Goal: Task Accomplishment & Management: Manage account settings

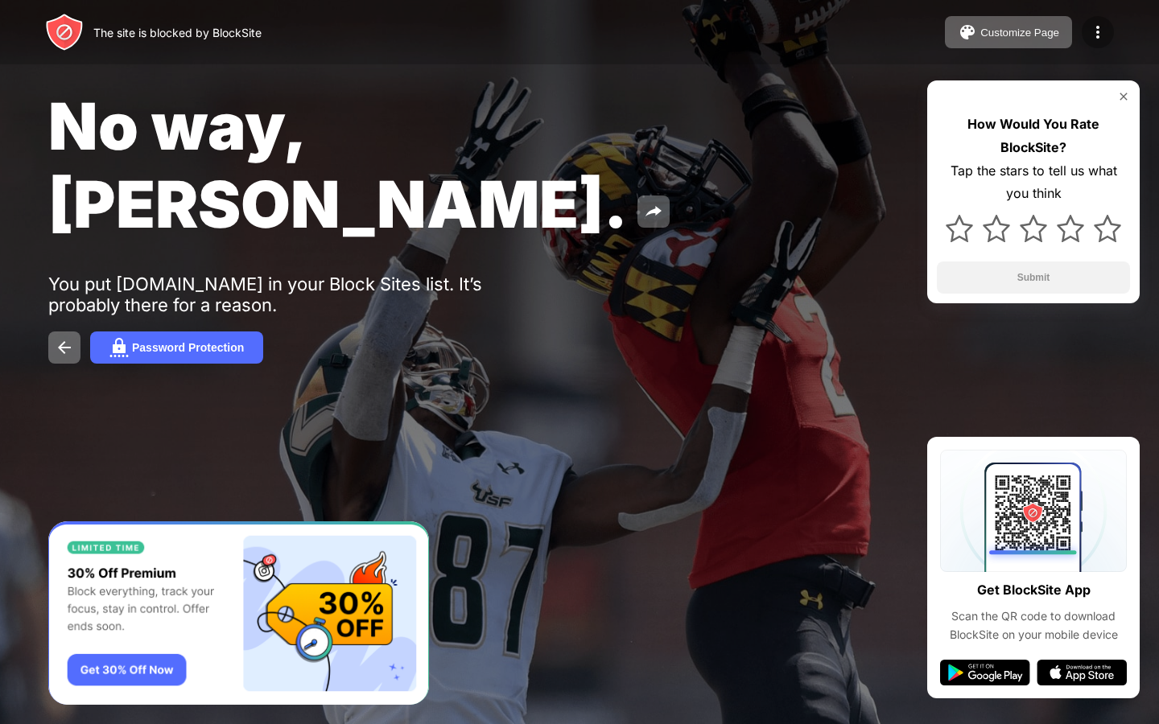
click at [1095, 34] on img at bounding box center [1097, 32] width 19 height 19
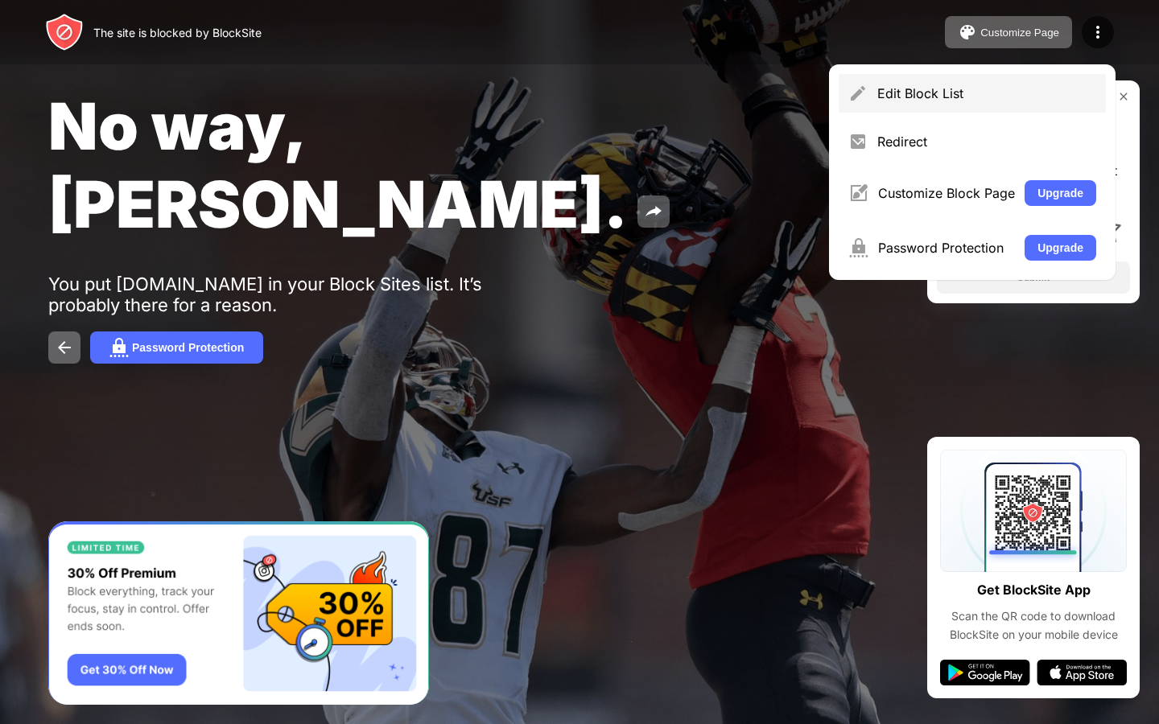
click at [1021, 89] on div "Edit Block List" at bounding box center [986, 93] width 219 height 16
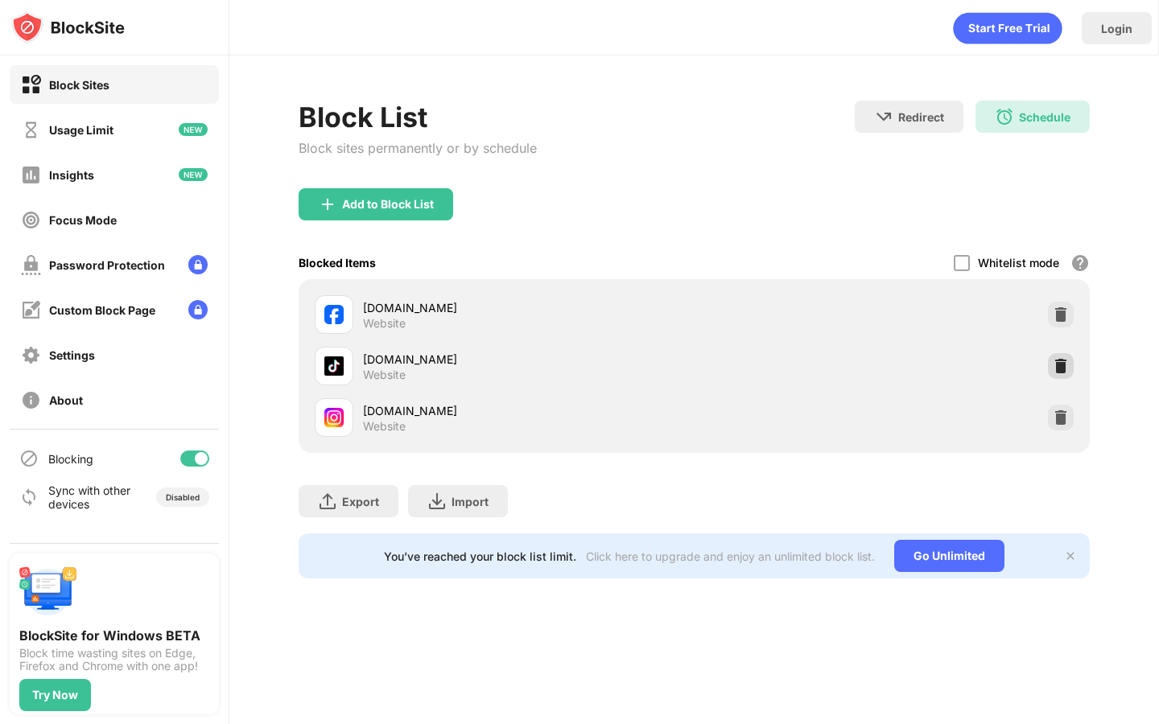
click at [1054, 364] on img at bounding box center [1061, 366] width 16 height 16
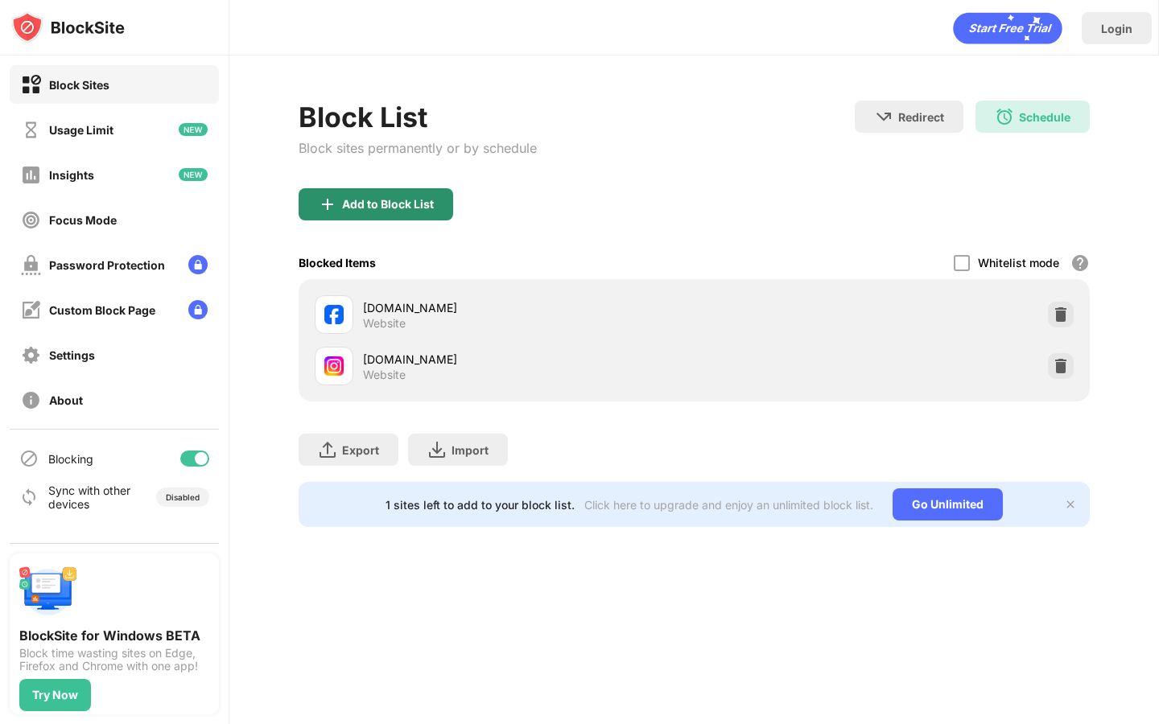
click at [423, 204] on div "Add to Block List" at bounding box center [388, 204] width 92 height 13
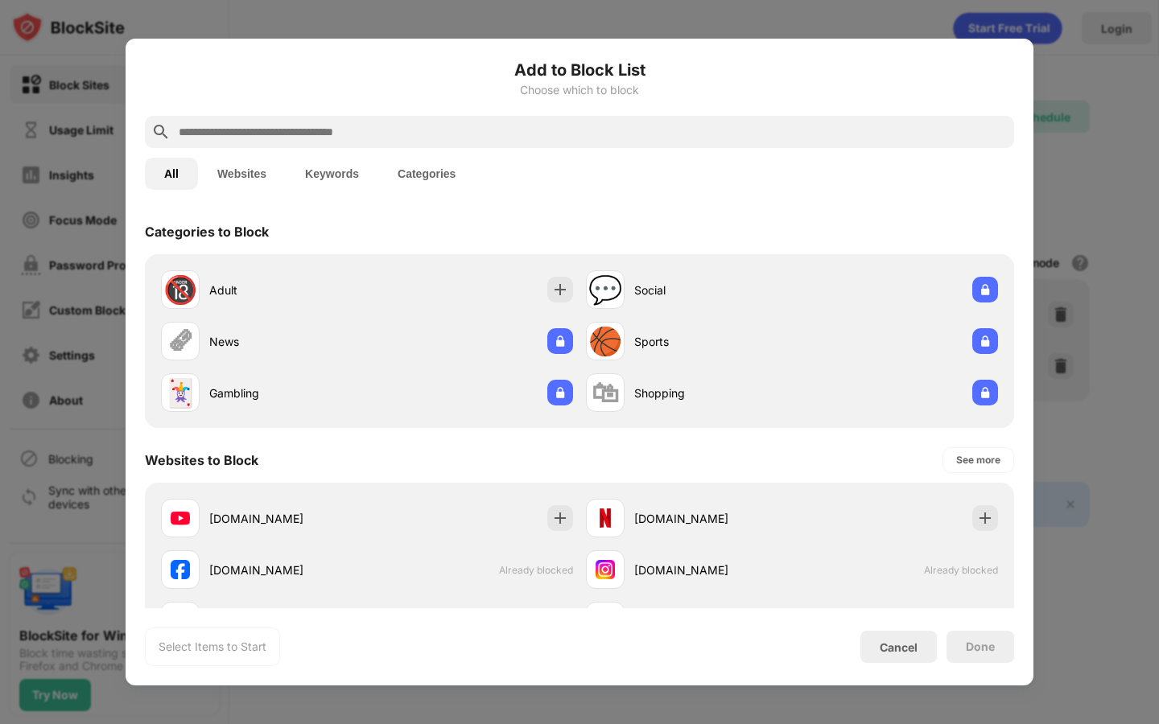
click at [526, 140] on input "text" at bounding box center [592, 131] width 831 height 19
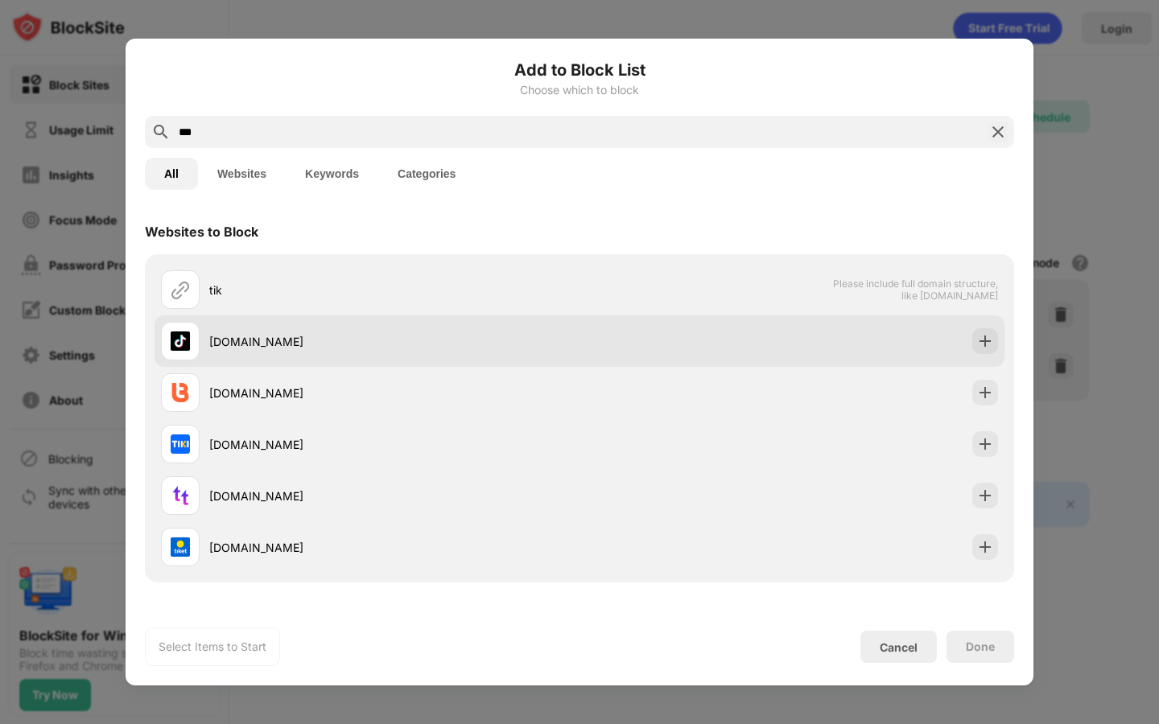
type input "***"
click at [450, 333] on div "[DOMAIN_NAME]" at bounding box center [394, 341] width 370 height 17
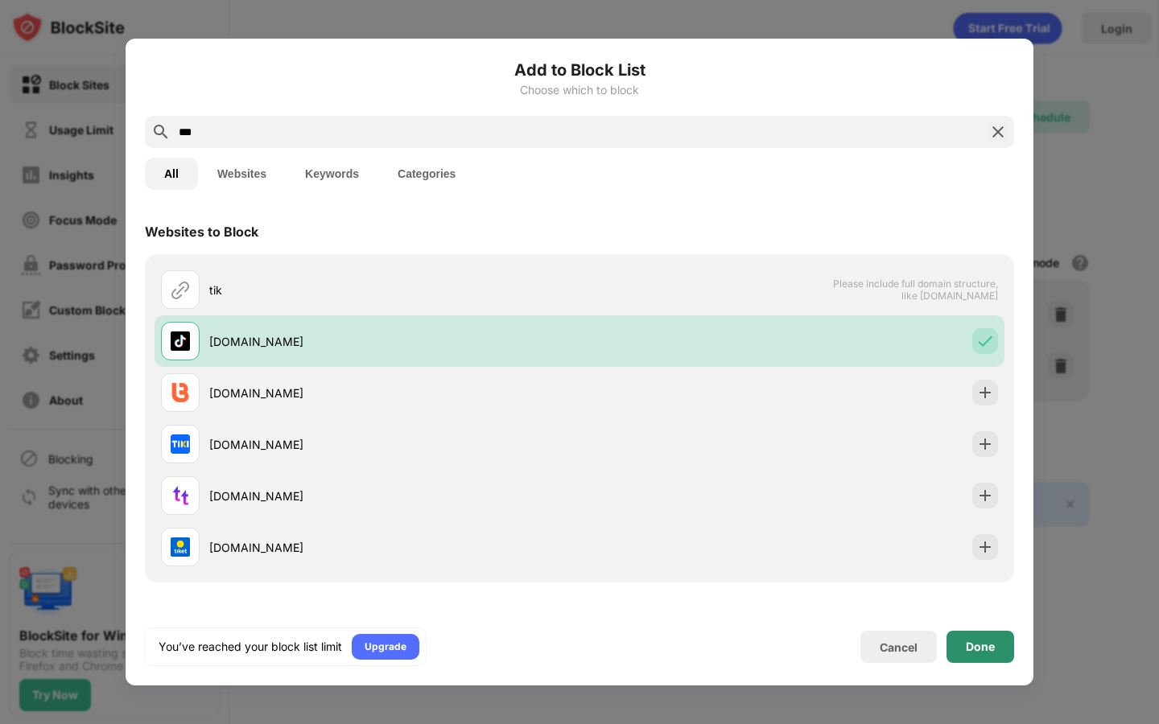
click at [980, 647] on div "Done" at bounding box center [980, 647] width 29 height 13
